Goal: Find specific page/section: Find specific page/section

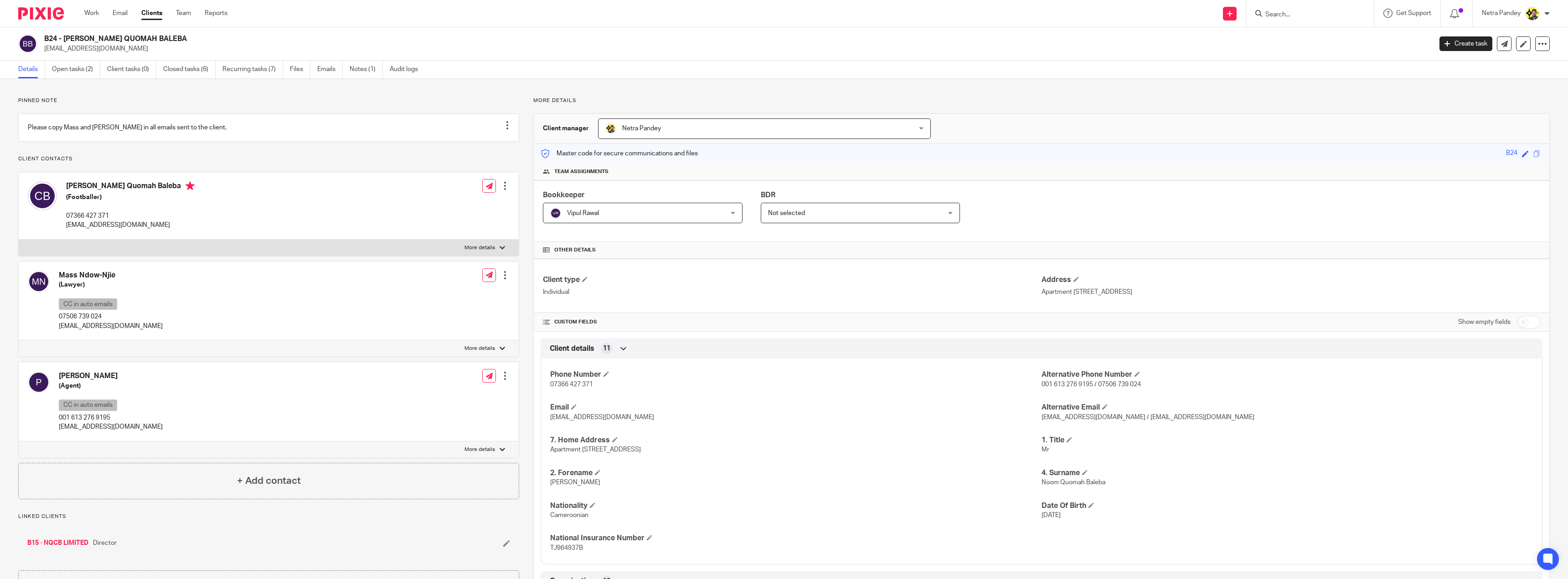
click at [1285, 12] on input "Search" at bounding box center [1305, 14] width 82 height 8
type input "LUMINARY"
click at [1307, 41] on link at bounding box center [1339, 40] width 154 height 21
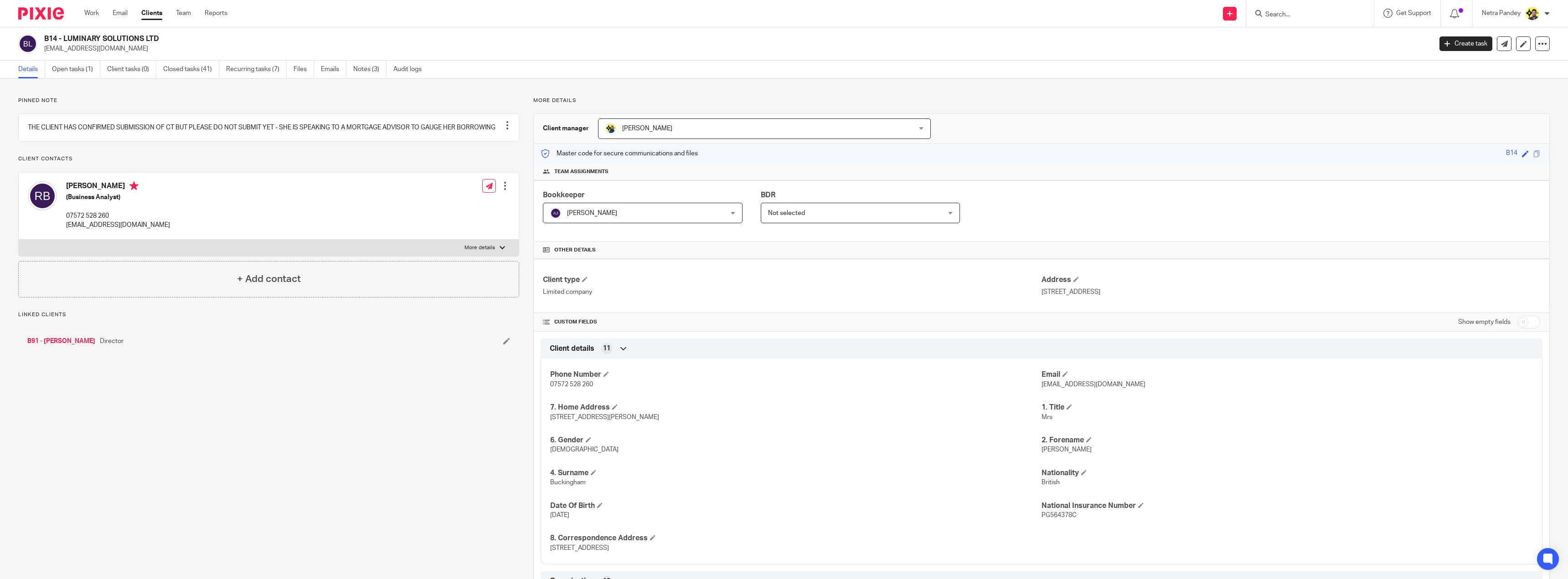
click at [103, 192] on h4 "[PERSON_NAME]" at bounding box center [118, 186] width 104 height 11
click at [43, 11] on img at bounding box center [42, 13] width 46 height 12
click at [182, 14] on link "Team" at bounding box center [183, 13] width 15 height 9
